Goal: Entertainment & Leisure: Consume media (video, audio)

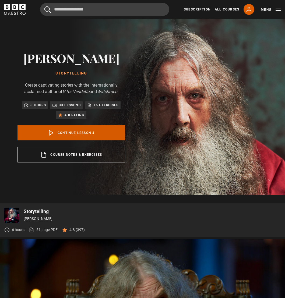
click at [58, 133] on link "Continue lesson 4" at bounding box center [71, 132] width 108 height 15
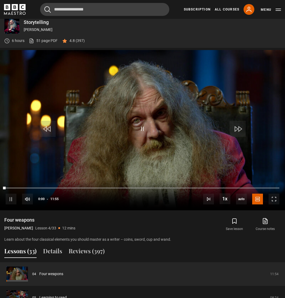
scroll to position [195, 0]
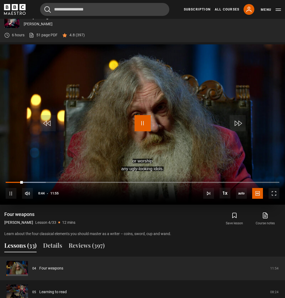
click at [144, 121] on span "Video Player" at bounding box center [142, 123] width 16 height 16
click at [144, 122] on span "Video Player" at bounding box center [142, 123] width 16 height 16
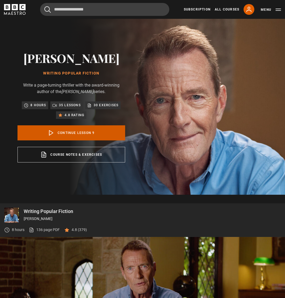
click at [78, 134] on link "Continue lesson 9" at bounding box center [71, 132] width 108 height 15
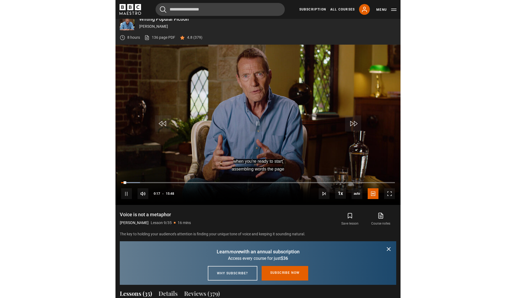
scroll to position [194, 0]
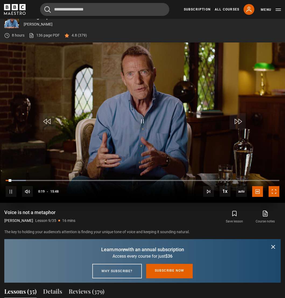
click at [273, 192] on span "Video Player" at bounding box center [273, 191] width 11 height 11
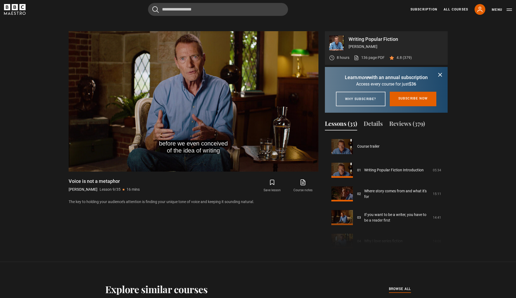
scroll to position [293, 0]
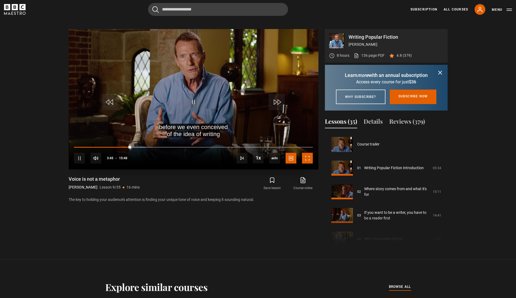
click at [285, 159] on span "Video Player" at bounding box center [307, 158] width 11 height 11
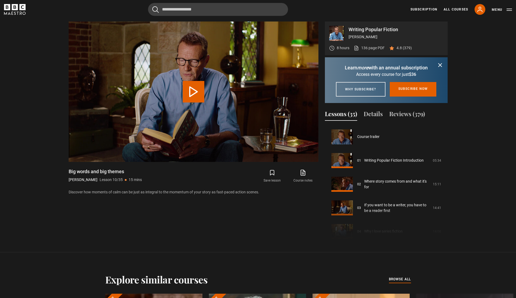
scroll to position [213, 0]
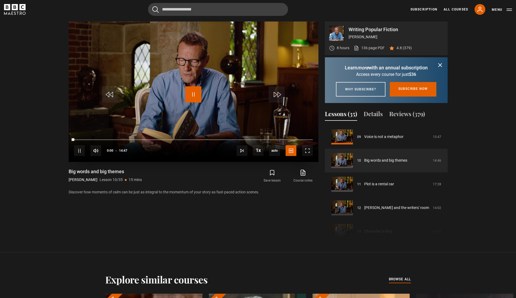
click at [198, 101] on span "Video Player" at bounding box center [193, 94] width 16 height 16
